Goal: Find specific page/section: Find specific page/section

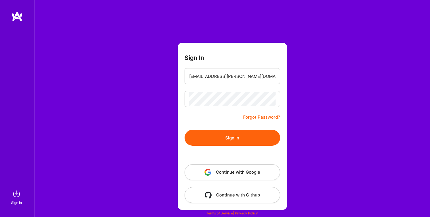
click at [217, 137] on button "Sign In" at bounding box center [233, 137] width 96 height 16
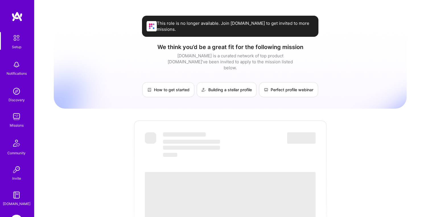
scroll to position [40, 0]
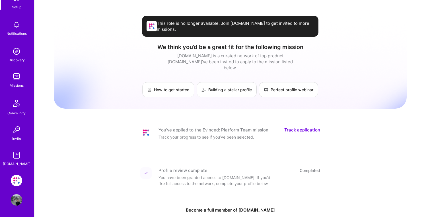
click at [17, 183] on img at bounding box center [16, 179] width 11 height 11
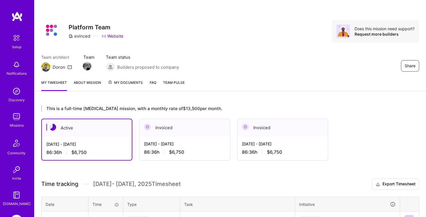
click at [120, 85] on span "My Documents" at bounding box center [125, 82] width 35 height 6
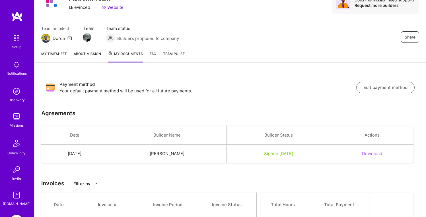
scroll to position [89, 0]
